Goal: Information Seeking & Learning: Find specific fact

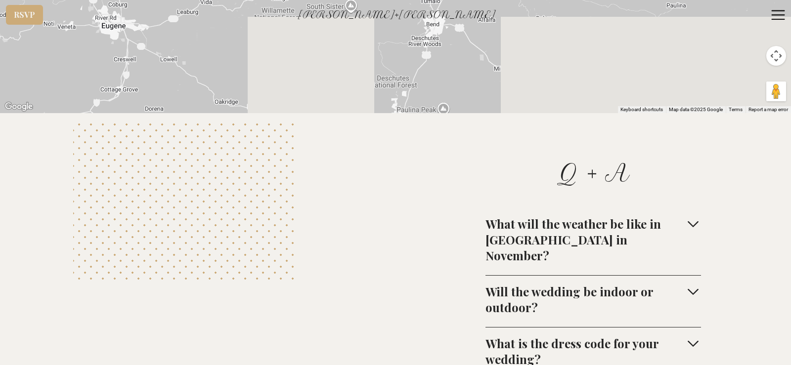
scroll to position [3855, 0]
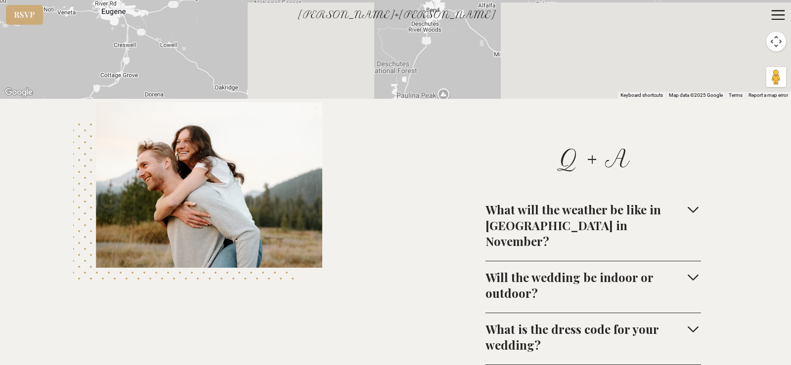
click at [498, 296] on div "What is the dress code for your wedding?" at bounding box center [585, 337] width 200 height 32
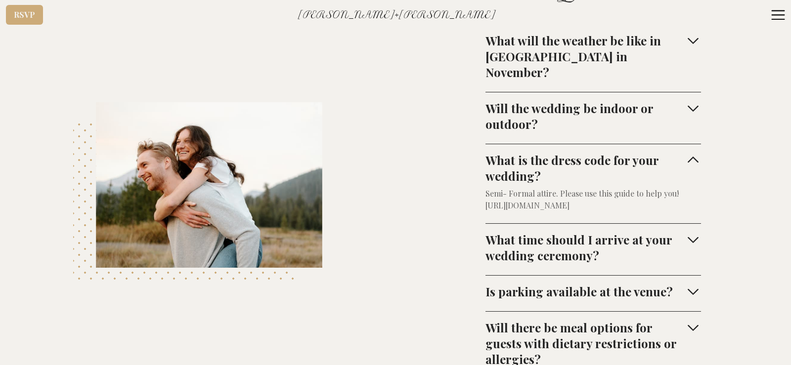
scroll to position [4053, 0]
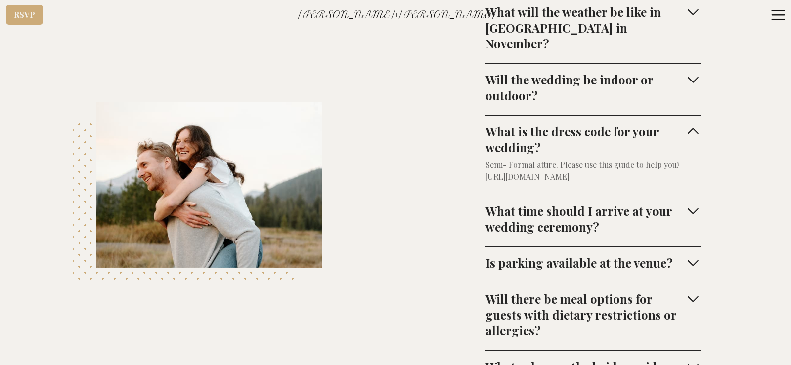
click at [498, 255] on div "Is parking available at the venue?" at bounding box center [578, 263] width 187 height 16
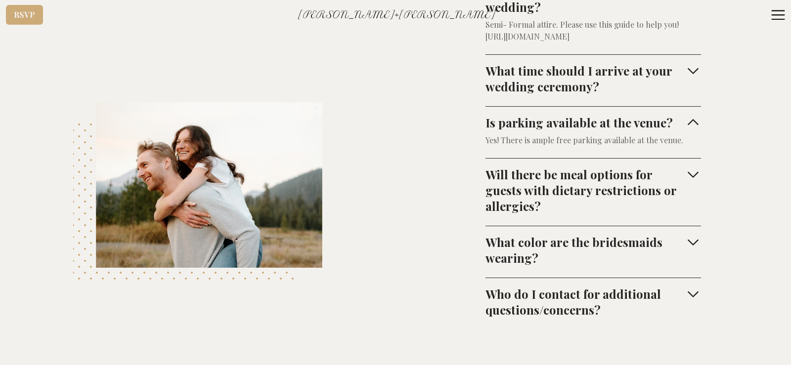
scroll to position [4201, 0]
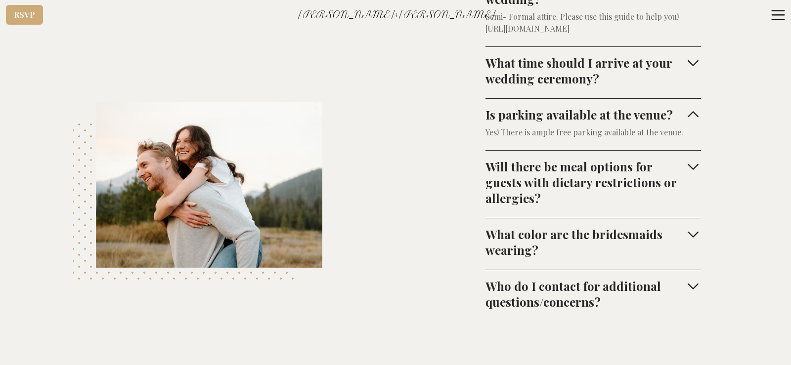
click at [498, 159] on div "Will there be meal options for guests with dietary restrictions or allergies?" at bounding box center [585, 182] width 200 height 47
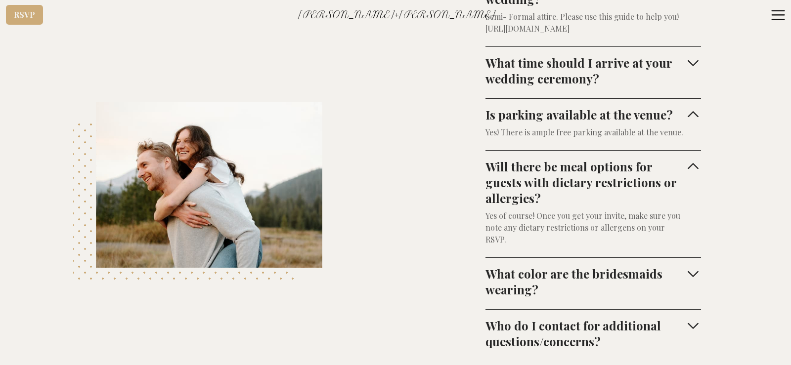
click at [498, 266] on div "What color are the bridesmaids wearing?" at bounding box center [585, 282] width 200 height 32
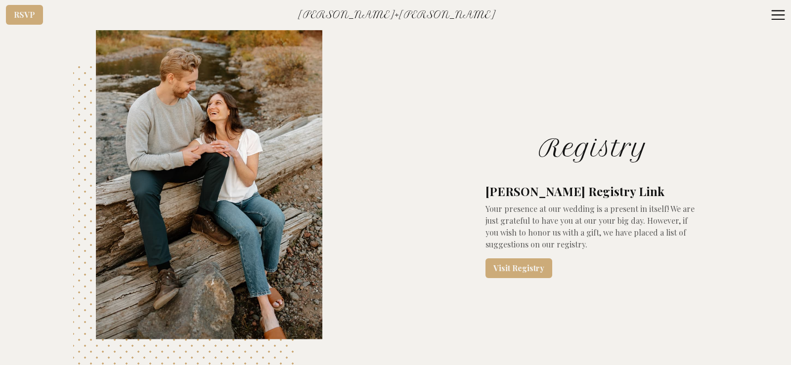
scroll to position [4596, 0]
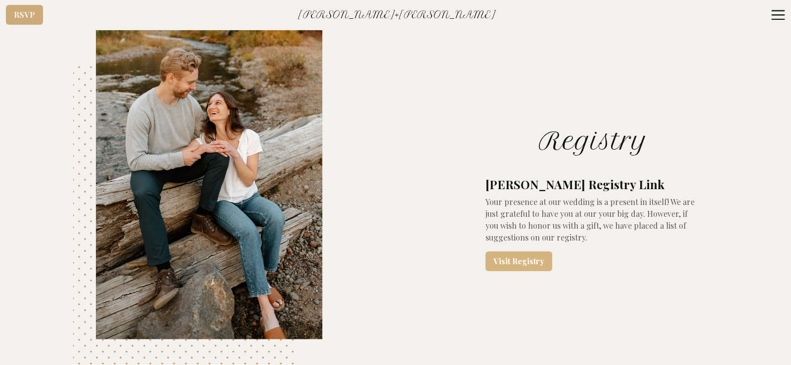
click at [498, 252] on link "Visit Registry" at bounding box center [518, 262] width 67 height 20
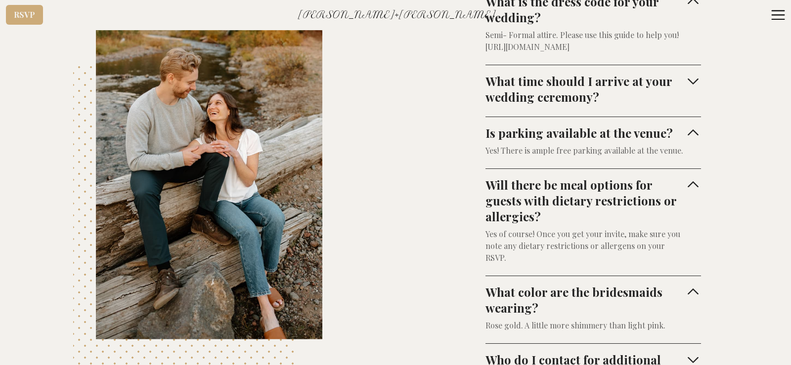
scroll to position [4151, 0]
